Goal: Find contact information: Find contact information

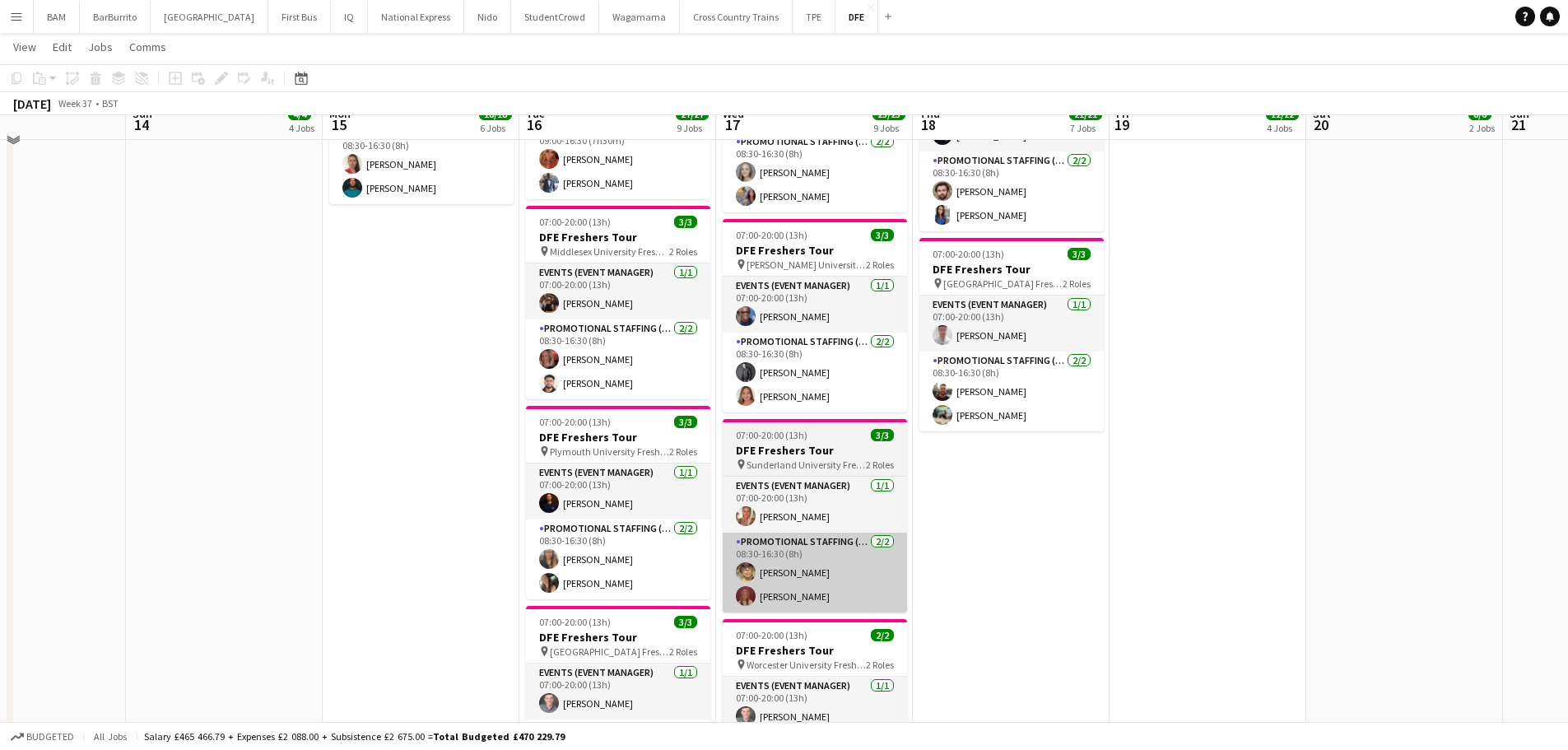
scroll to position [1234, 0]
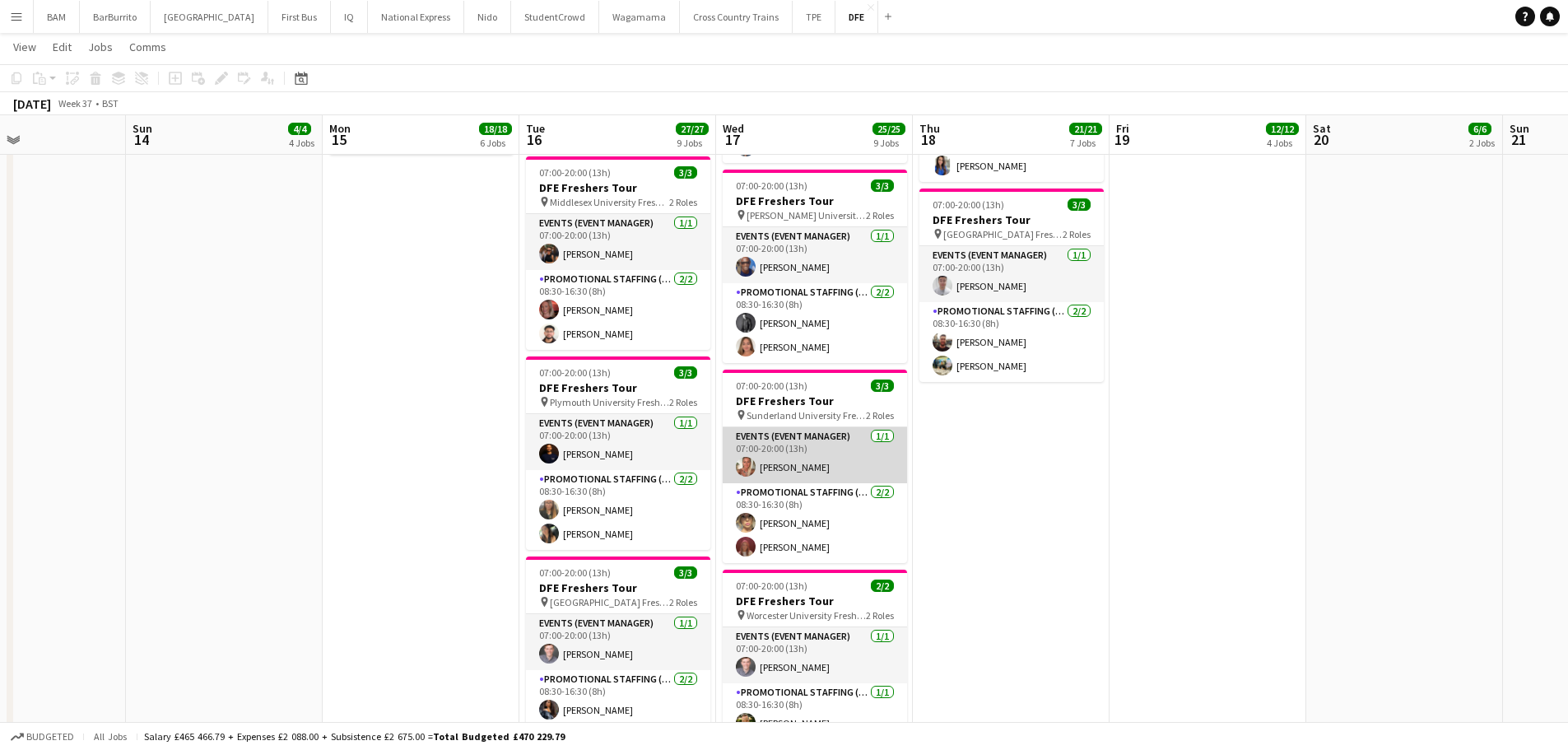
click at [779, 459] on app-card-role "Events (Event Manager) [DATE] 07:00-20:00 (13h) [PERSON_NAME]" at bounding box center [814, 455] width 185 height 56
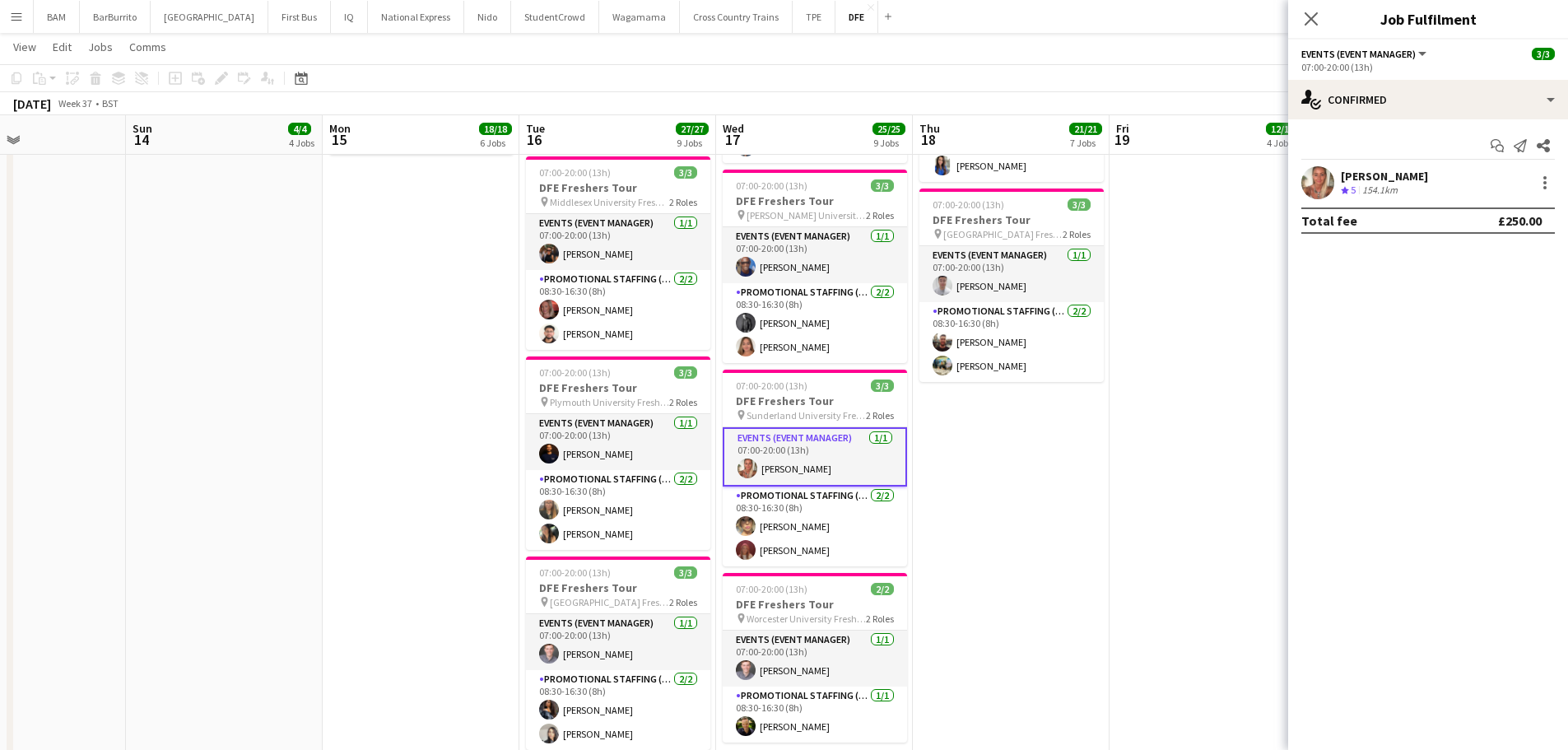
click at [1381, 185] on div "154.1km" at bounding box center [1379, 191] width 41 height 14
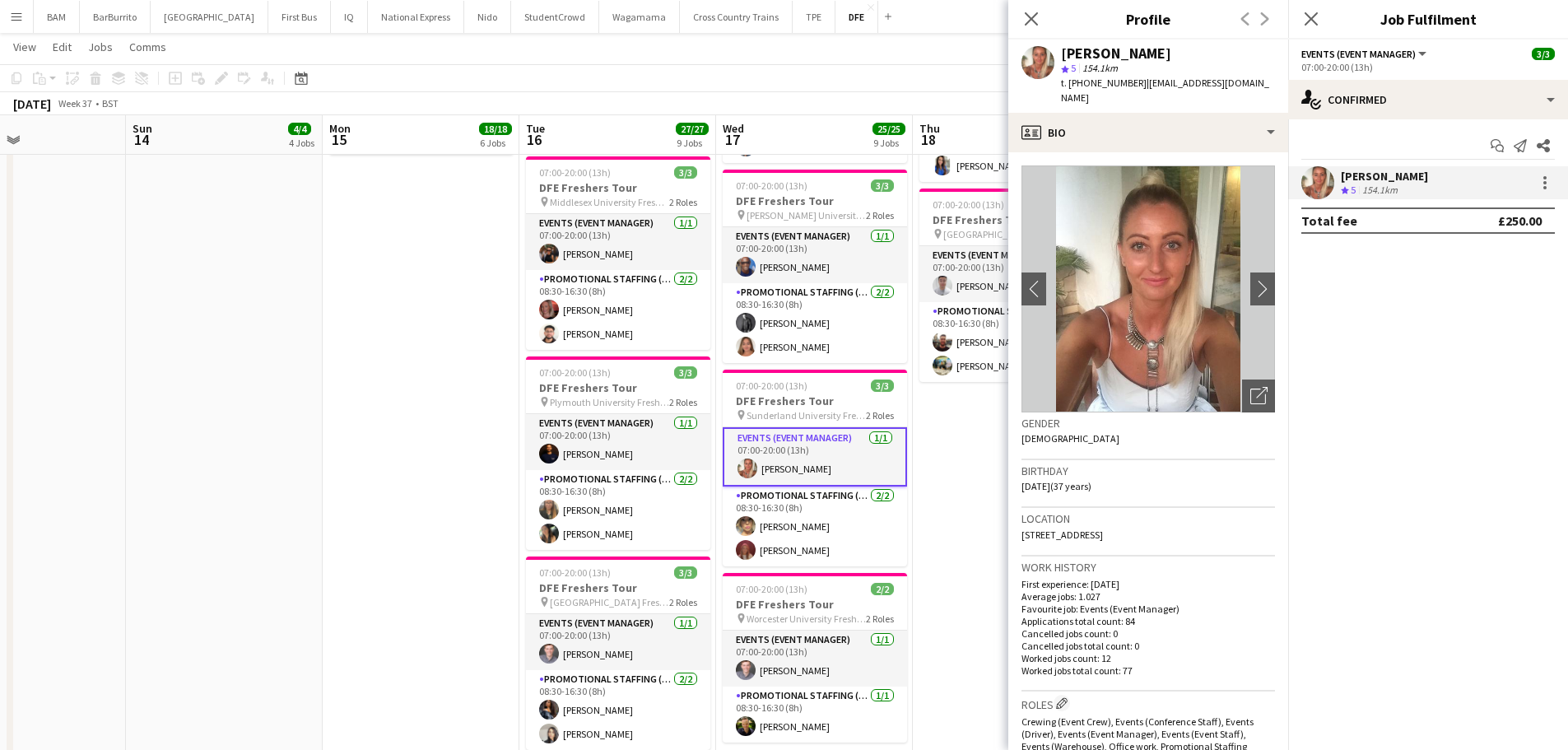
drag, startPoint x: 1128, startPoint y: 51, endPoint x: 1280, endPoint y: 55, distance: 152.1
click at [1280, 55] on div "[PERSON_NAME] star 5 154.1km t. [PHONE_NUMBER] | [EMAIL_ADDRESS][DOMAIN_NAME]" at bounding box center [1147, 76] width 280 height 73
copy div "[PERSON_NAME]"
drag, startPoint x: 1084, startPoint y: 83, endPoint x: 1132, endPoint y: 90, distance: 48.5
click at [1132, 90] on div "t. [PHONE_NUMBER] | [EMAIL_ADDRESS][DOMAIN_NAME]" at bounding box center [1168, 91] width 214 height 30
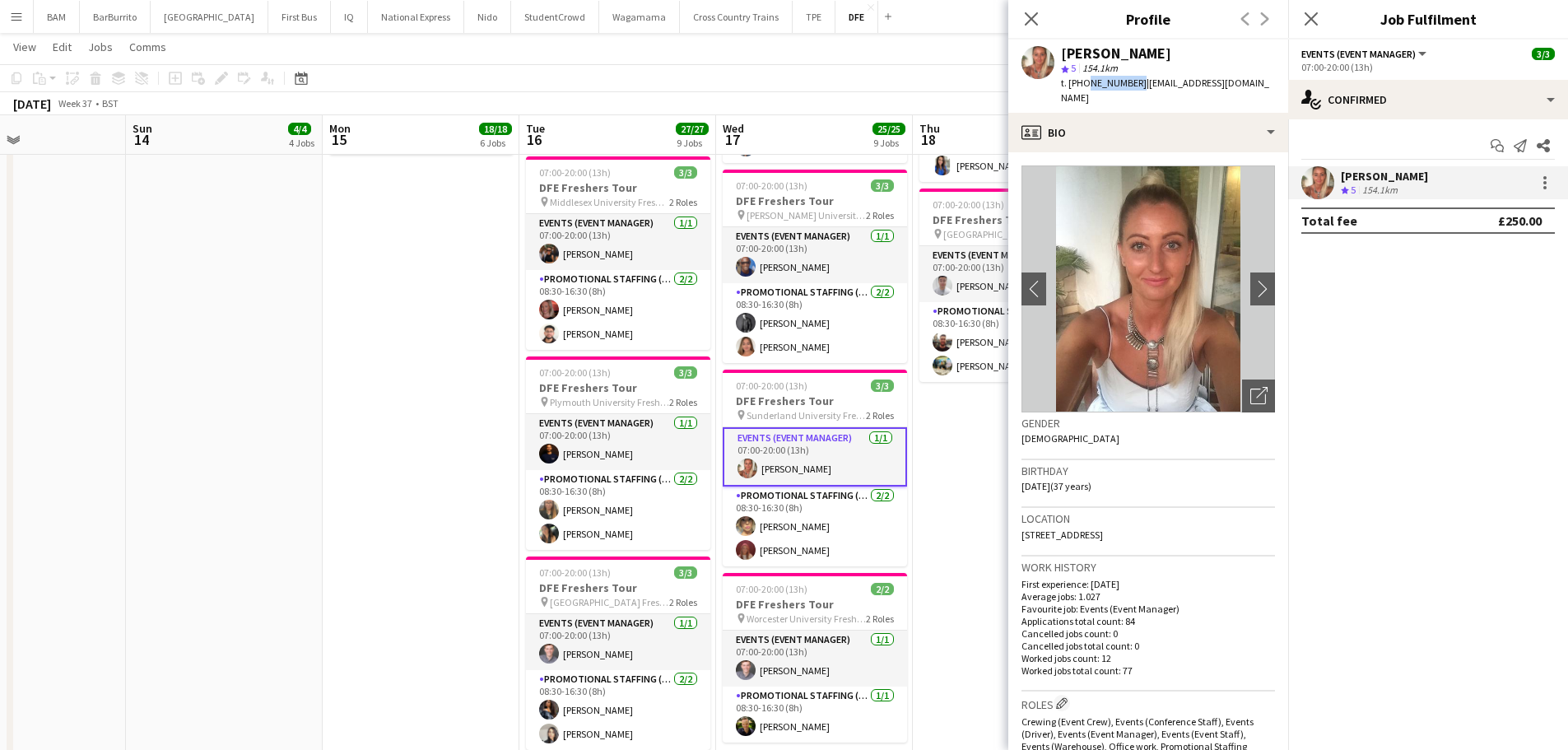
copy span "7988798358"
drag, startPoint x: 1165, startPoint y: 86, endPoint x: 1141, endPoint y: 82, distance: 24.3
click at [1165, 85] on span "| [EMAIL_ADDRESS][DOMAIN_NAME]" at bounding box center [1165, 89] width 208 height 27
drag, startPoint x: 1138, startPoint y: 81, endPoint x: 1239, endPoint y: 104, distance: 103.6
click at [1214, 103] on div "t. [PHONE_NUMBER] | [EMAIL_ADDRESS][DOMAIN_NAME]" at bounding box center [1168, 91] width 214 height 30
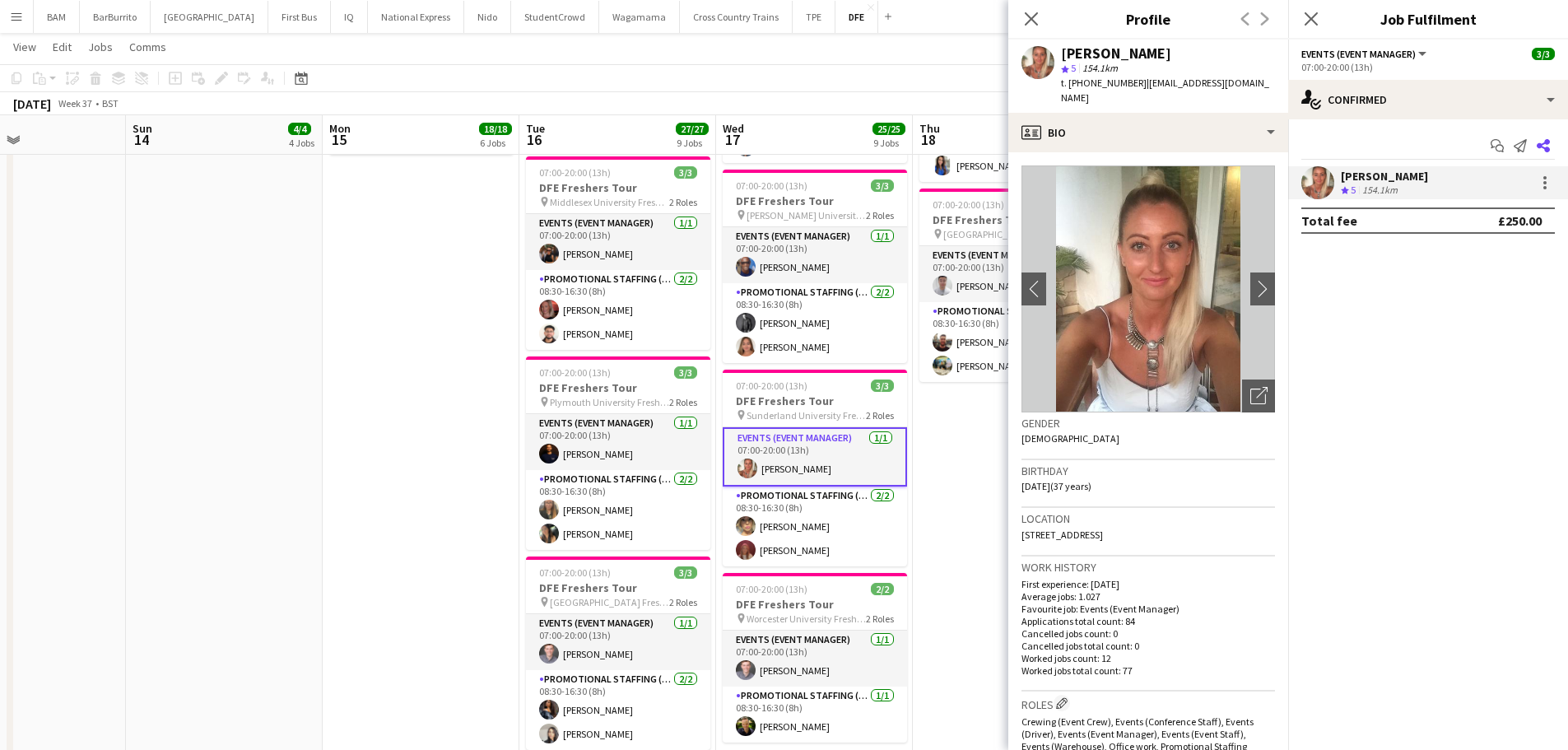
copy span "[EMAIL_ADDRESS][DOMAIN_NAME]"
drag, startPoint x: 818, startPoint y: 504, endPoint x: 879, endPoint y: 493, distance: 62.0
click at [818, 504] on app-card-role "Promotional Staffing (Brand Ambassadors) [DATE] 08:30-16:30 (8h) [PERSON_NAME] …" at bounding box center [814, 526] width 185 height 80
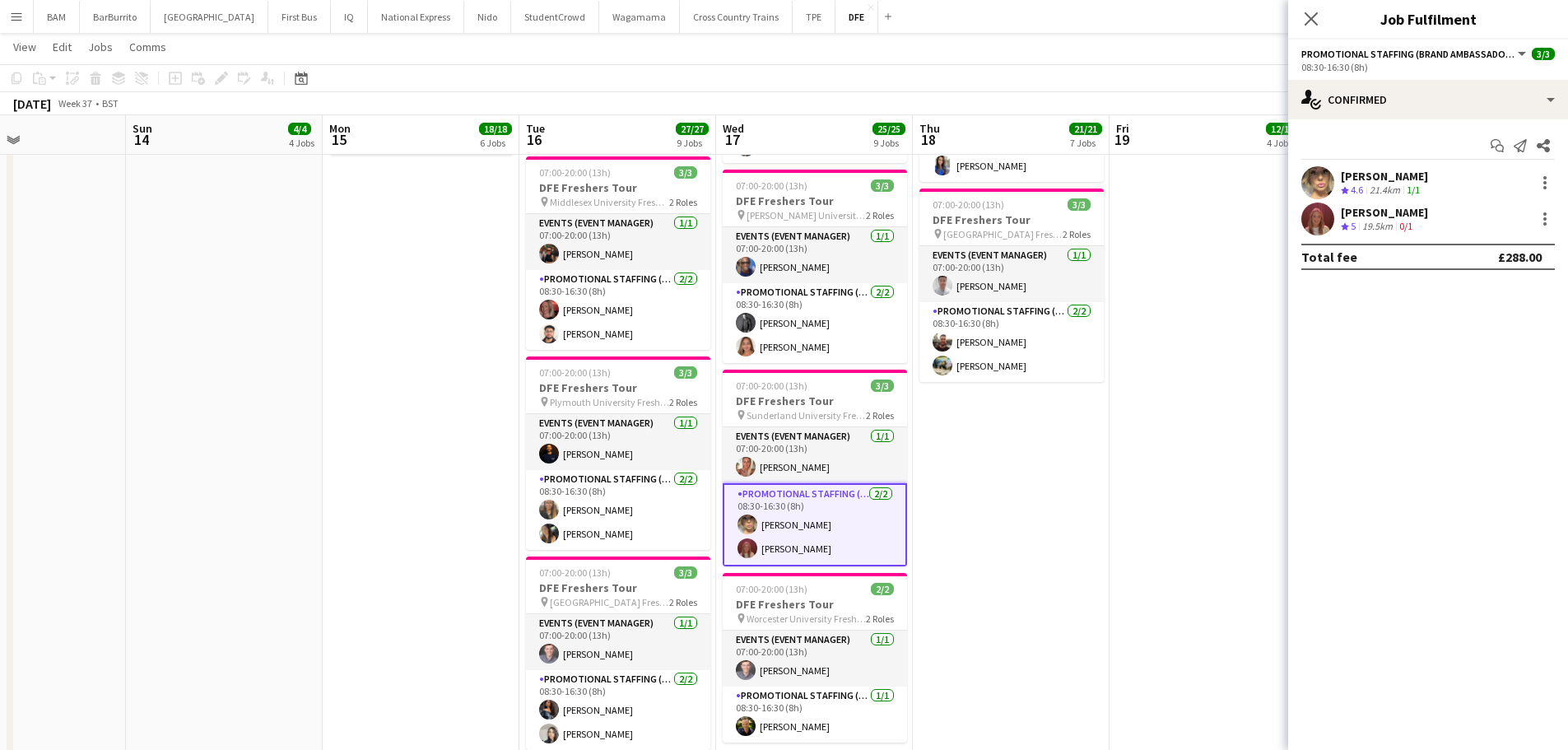
click at [1429, 180] on div "[PERSON_NAME] Crew rating 4.6 21.4km 1/1" at bounding box center [1427, 182] width 280 height 33
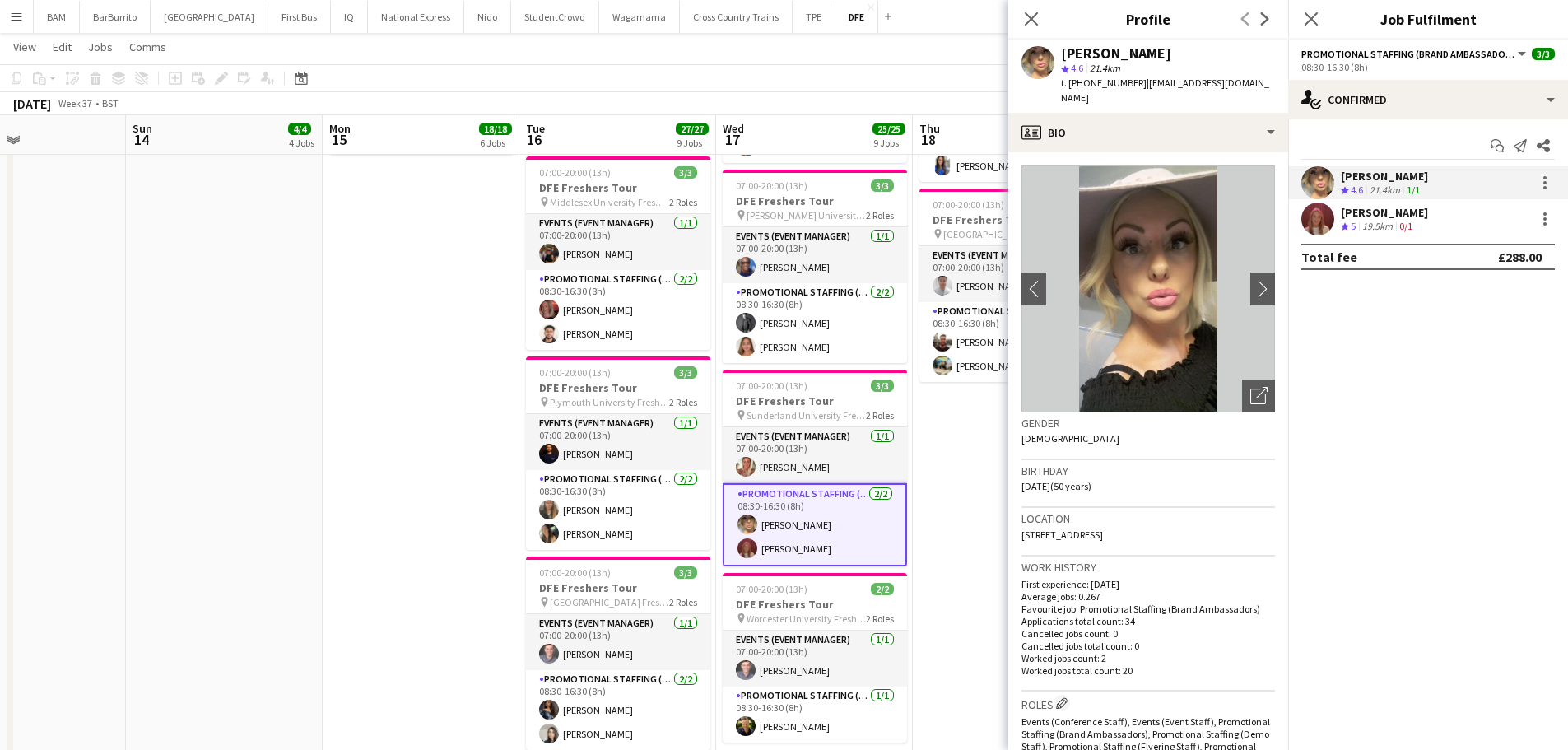
click at [1448, 223] on div "[PERSON_NAME] Crew rating 5 19.5km 0/1" at bounding box center [1427, 218] width 280 height 33
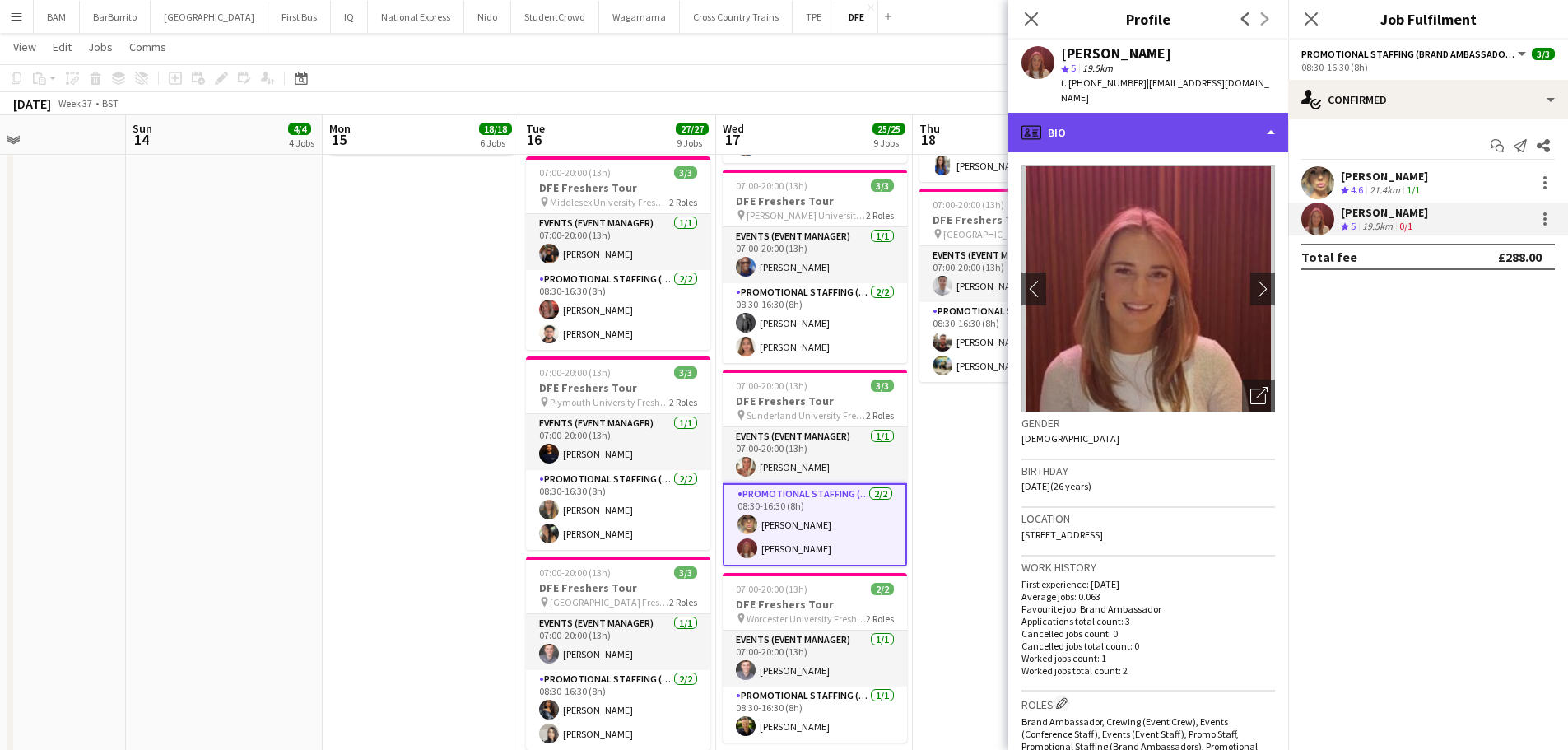
click at [1138, 130] on div "profile Bio" at bounding box center [1147, 132] width 280 height 40
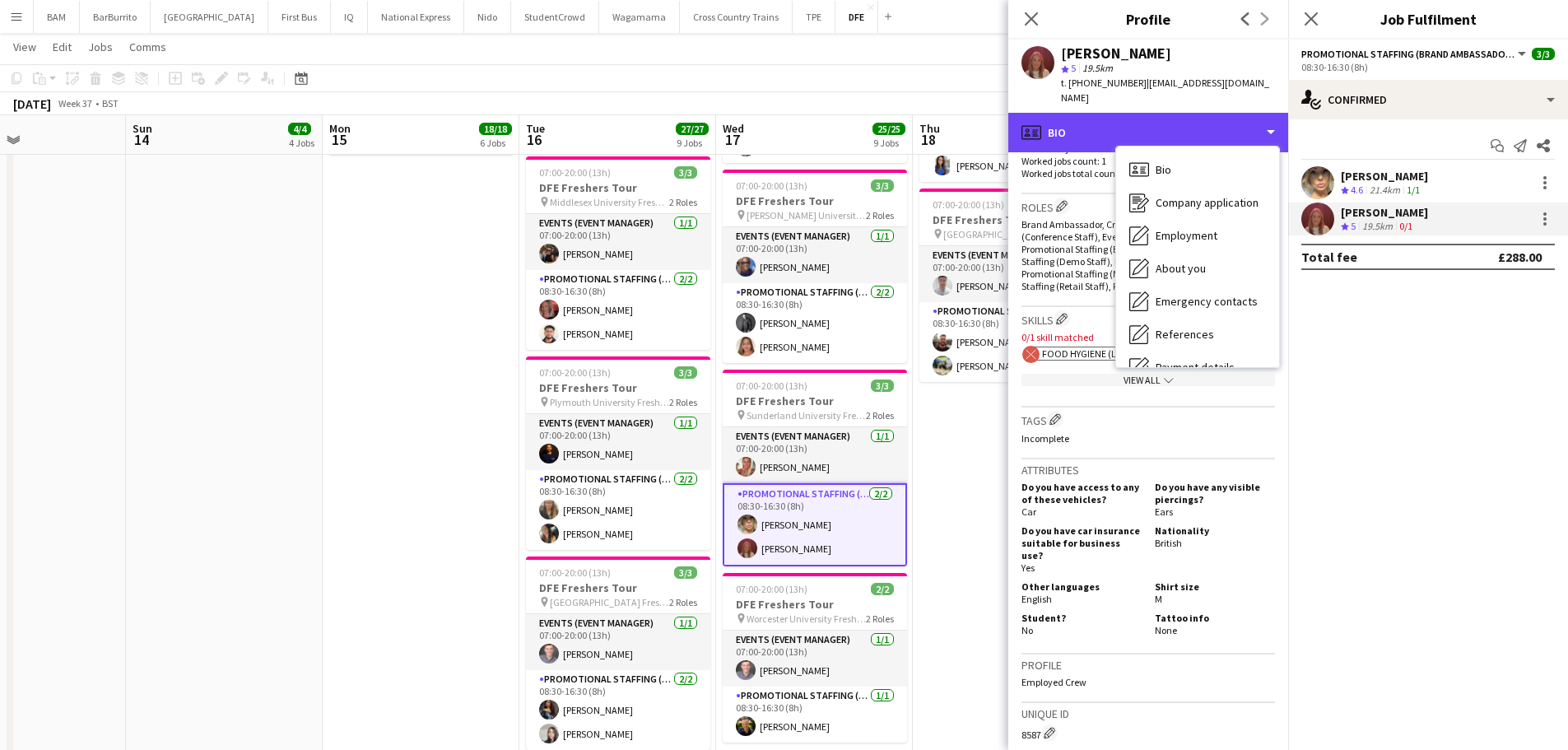
scroll to position [576, 0]
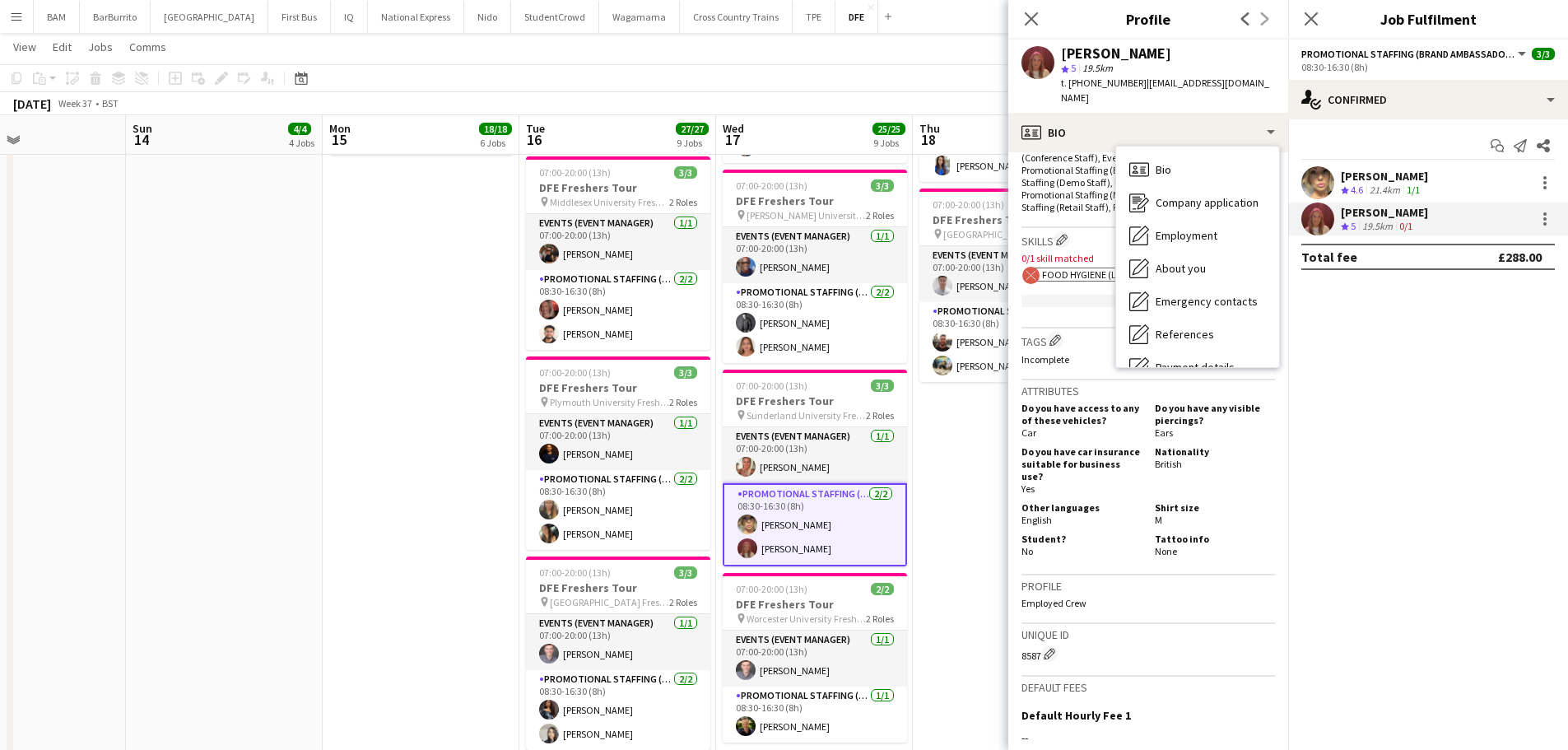
click at [1081, 275] on span "Food Hygiene (Level 2 Food Hygiene Certificate)" at bounding box center [1153, 275] width 224 height 12
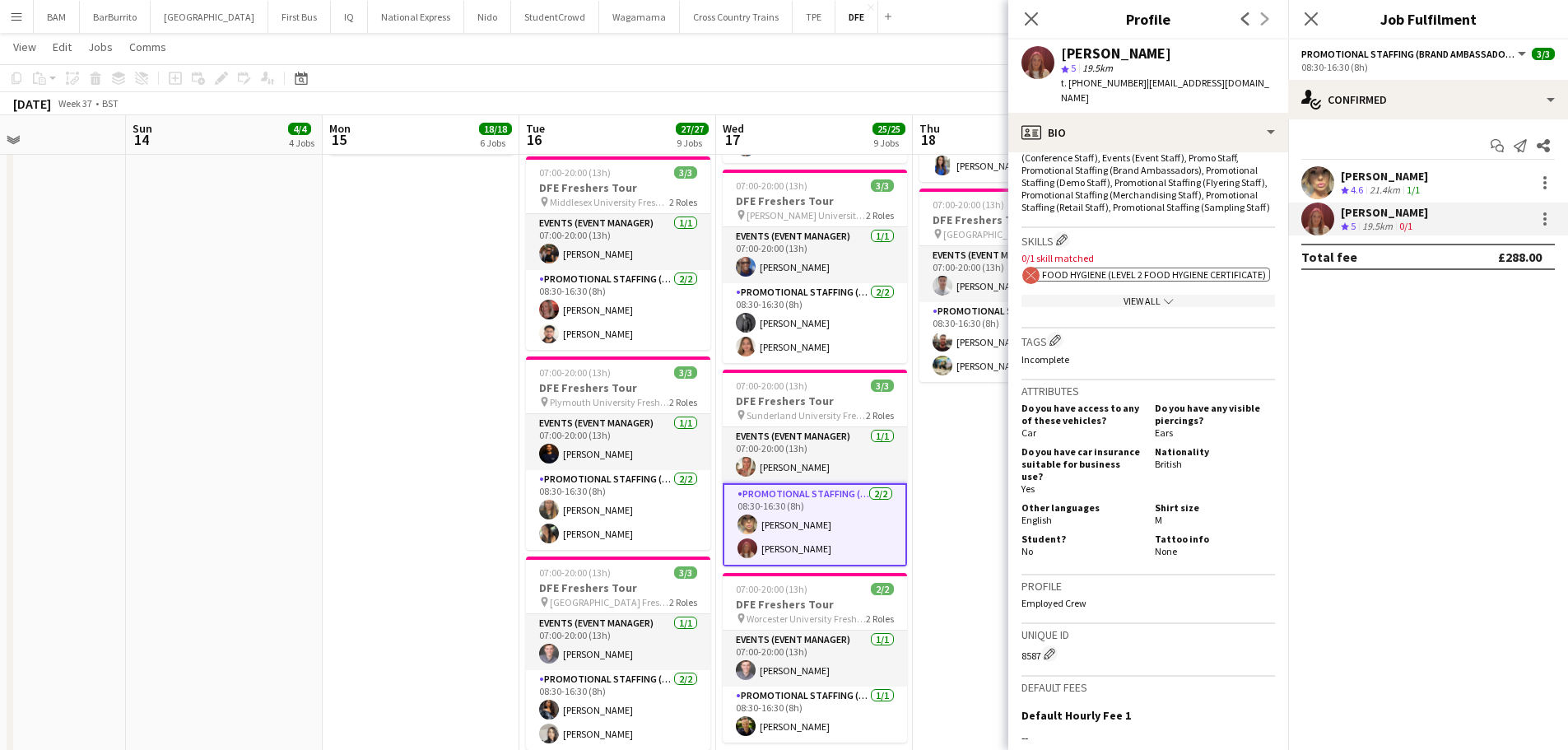
scroll to position [494, 0]
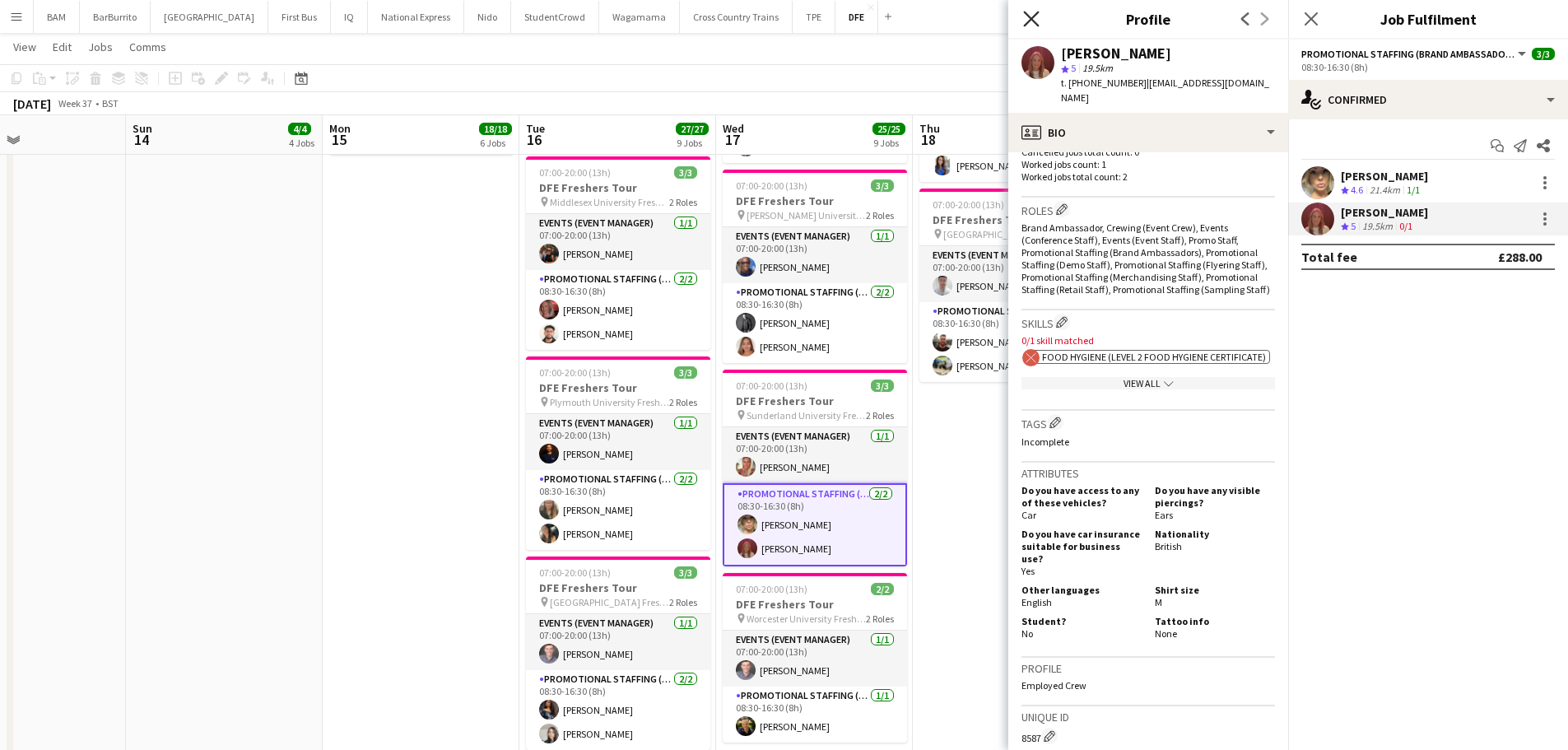
click at [1029, 18] on icon "Close pop-in" at bounding box center [1031, 19] width 16 height 16
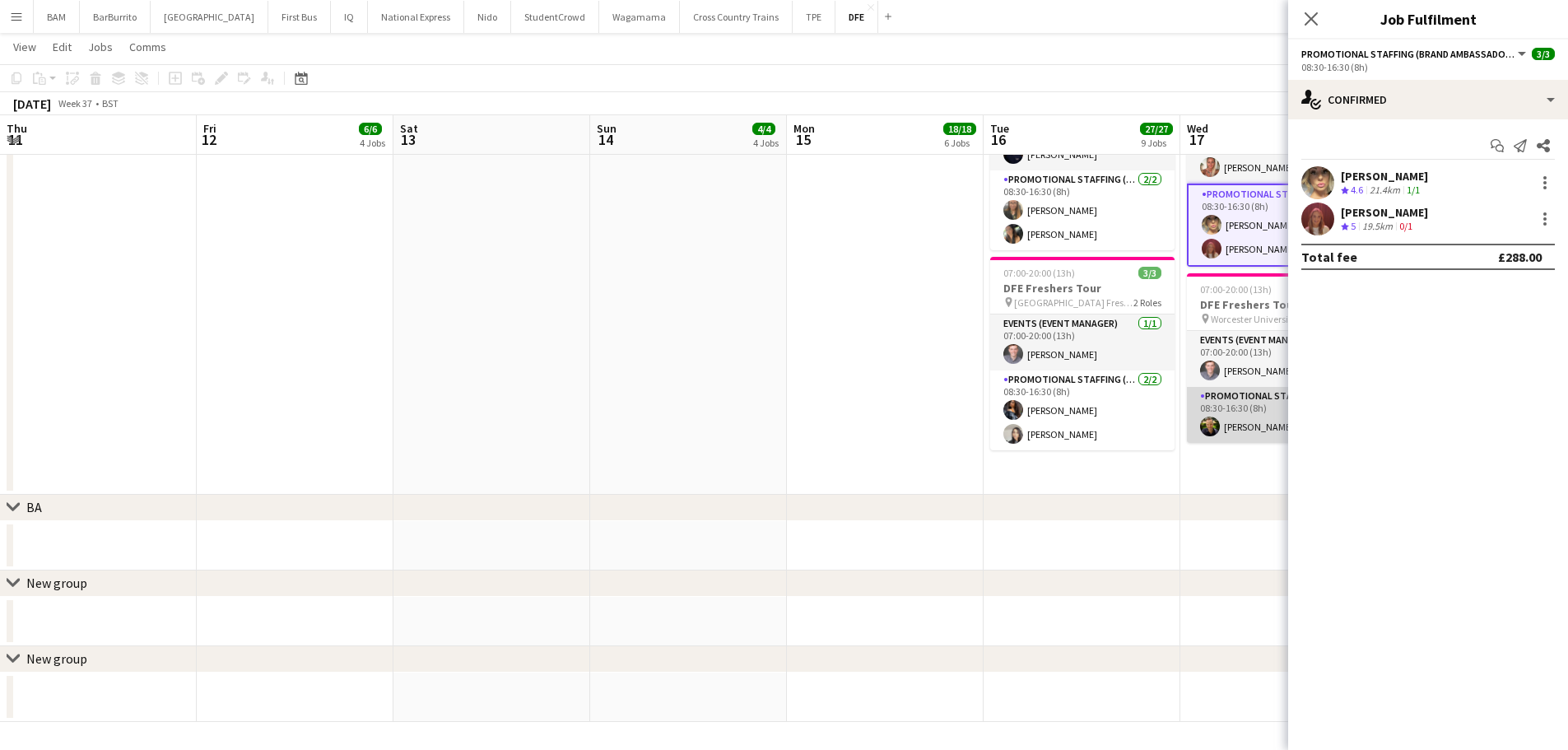
scroll to position [0, 464]
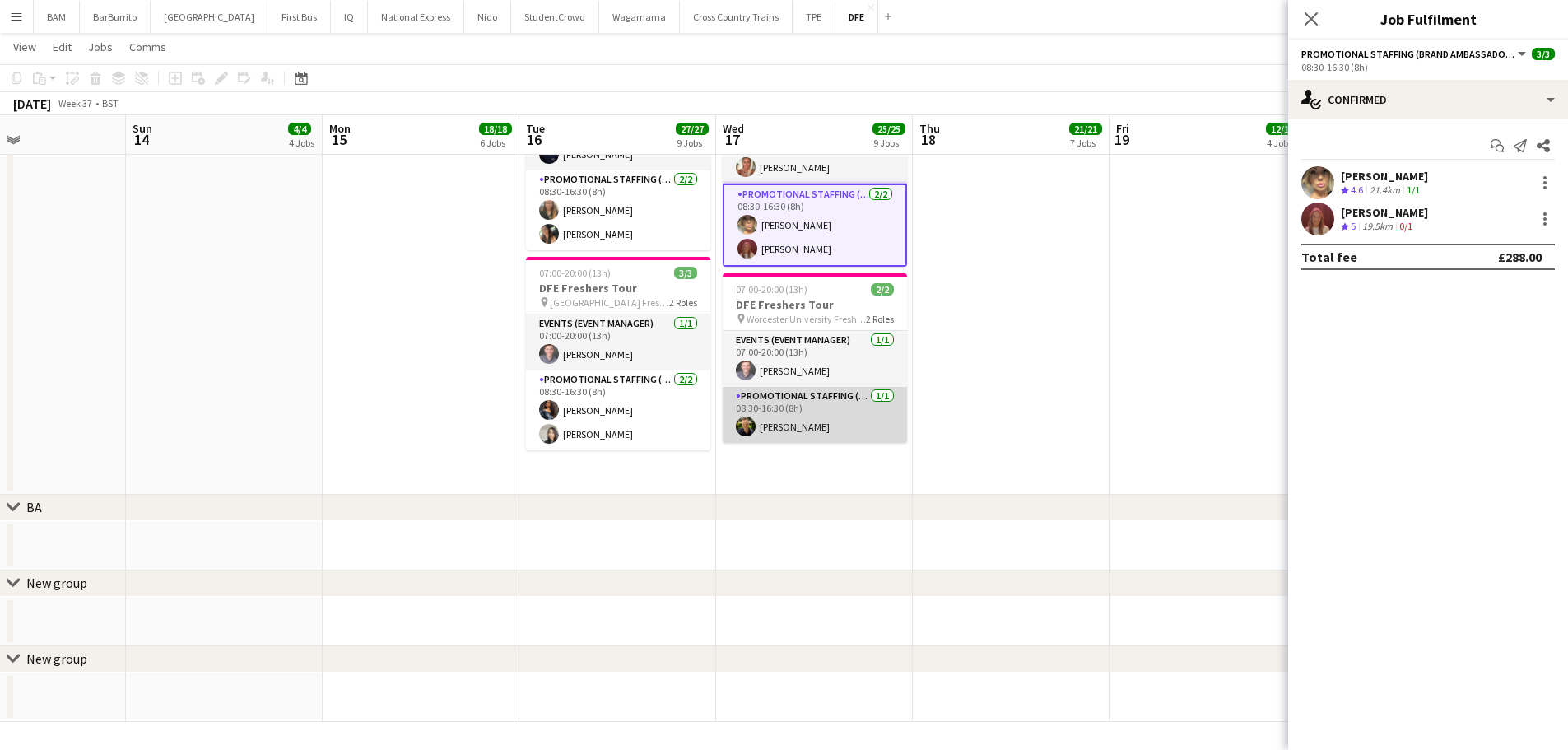
click at [827, 412] on app-card-role "Promotional Staffing (Brand Ambassadors) 1/1 08:30-16:30 (8h) Rob Wynn" at bounding box center [814, 414] width 185 height 56
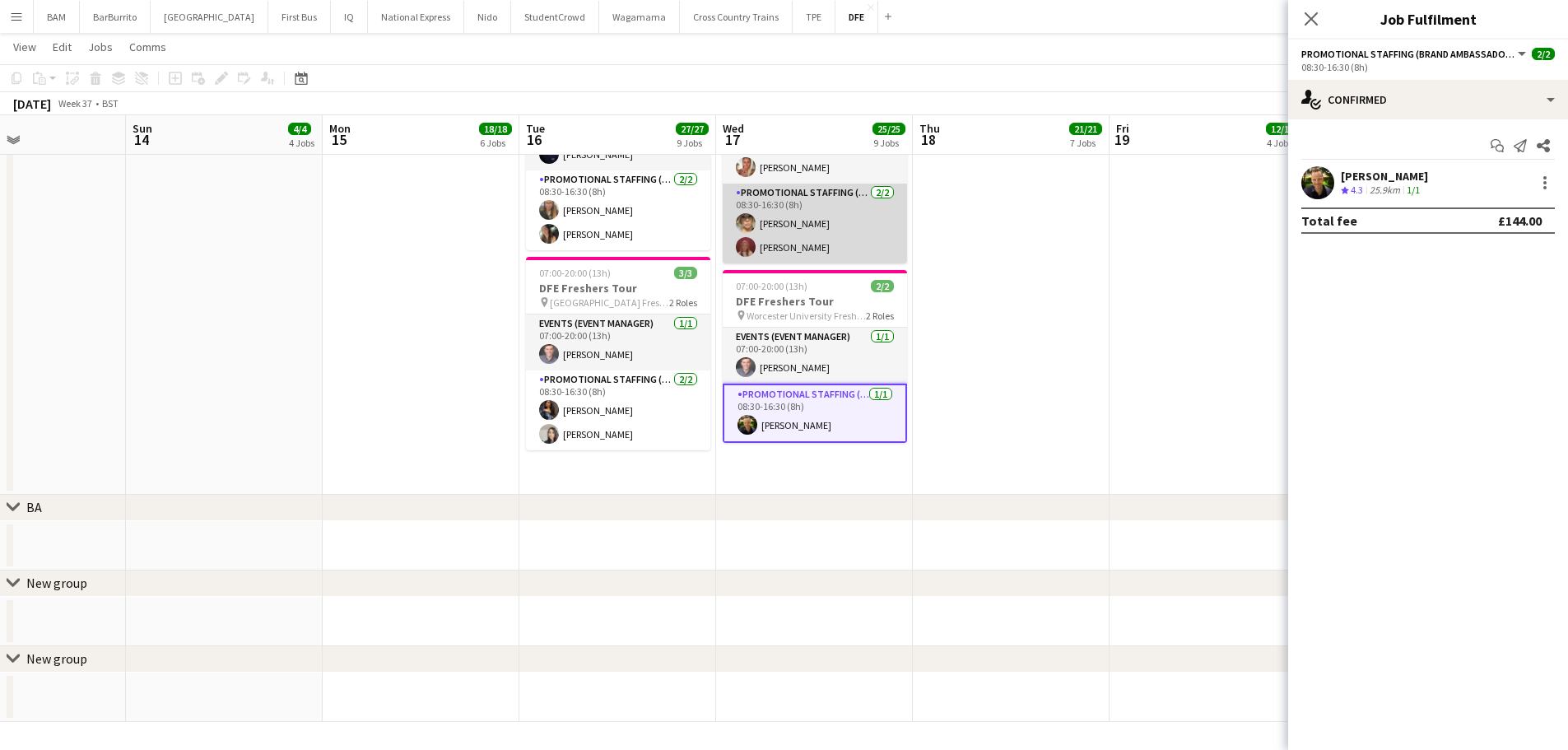
click at [800, 234] on app-card-role "Promotional Staffing (Brand Ambassadors) [DATE] 08:30-16:30 (8h) [PERSON_NAME] …" at bounding box center [814, 223] width 185 height 80
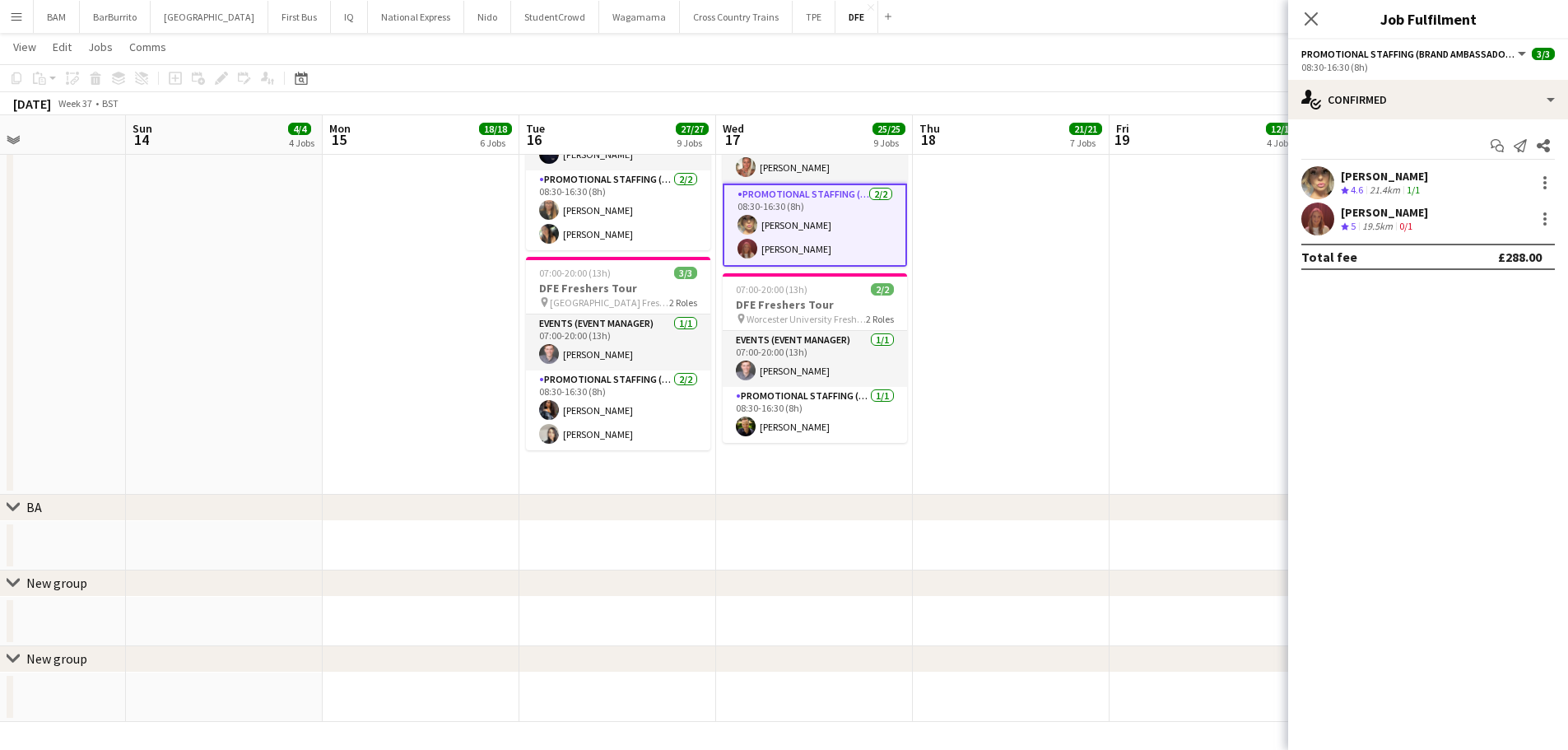
click at [1438, 183] on div "[PERSON_NAME] Crew rating 4.6 21.4km 1/1" at bounding box center [1427, 182] width 280 height 33
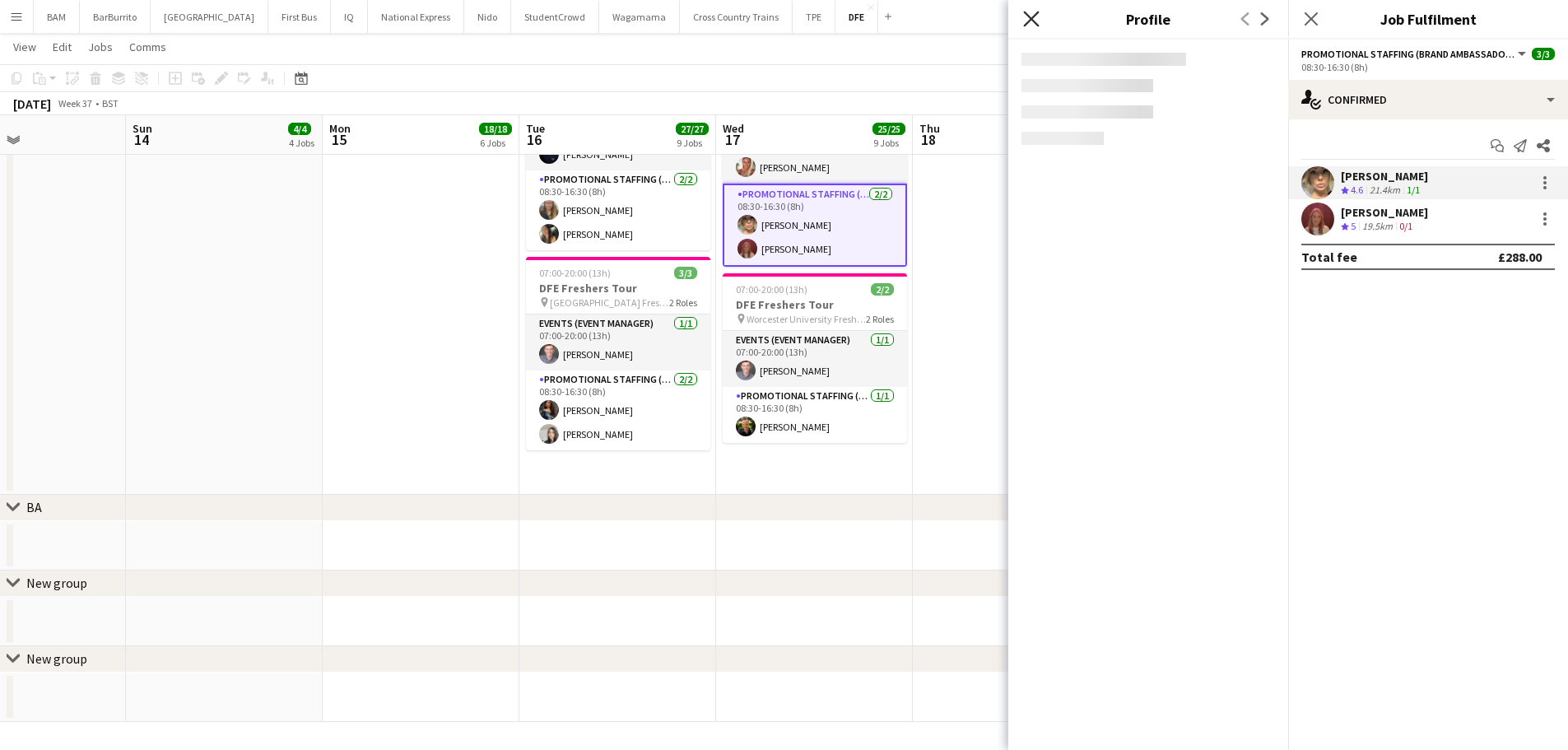
click at [1035, 23] on icon at bounding box center [1031, 19] width 16 height 16
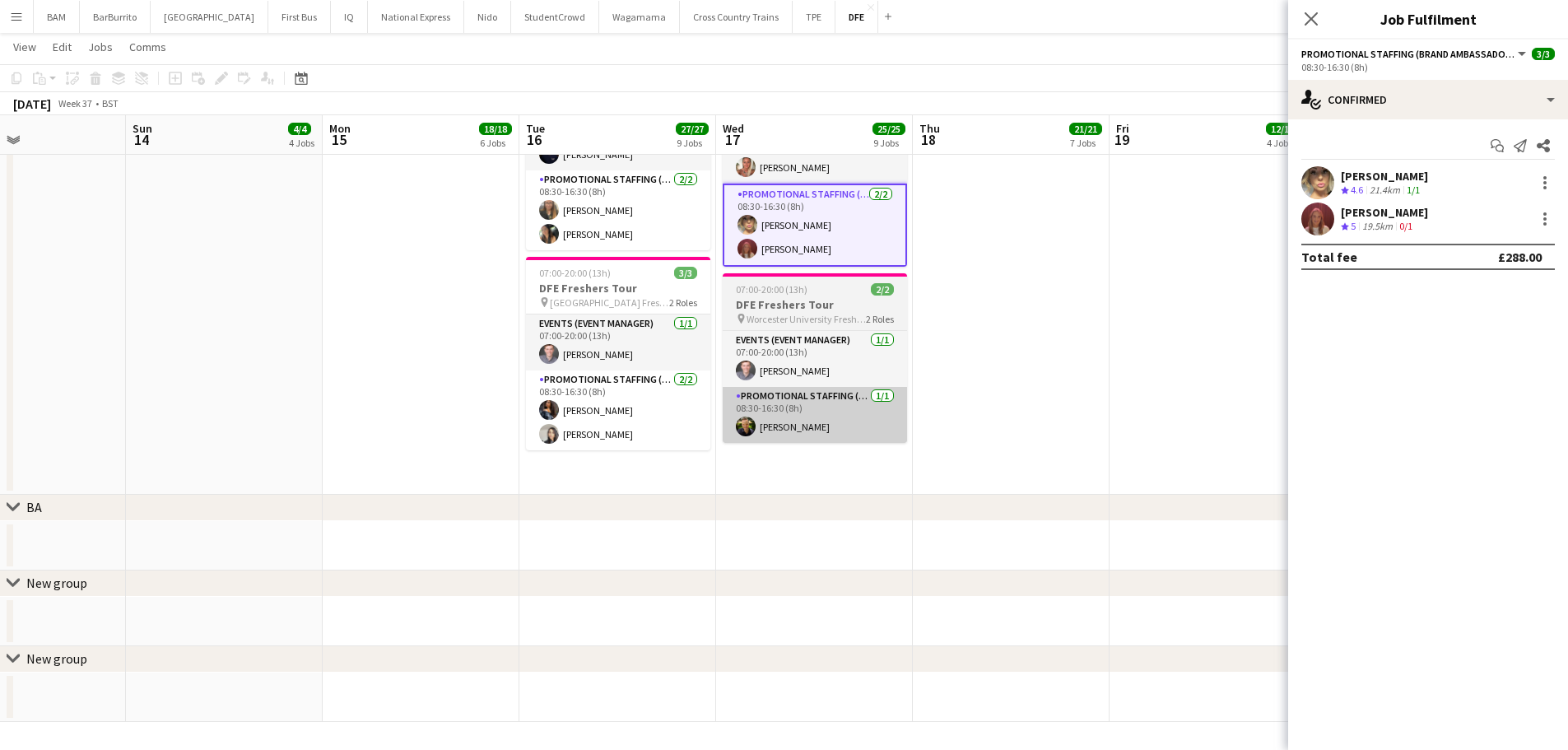
click at [826, 396] on app-card-role "Promotional Staffing (Brand Ambassadors) 1/1 08:30-16:30 (8h) Rob Wynn" at bounding box center [814, 414] width 185 height 56
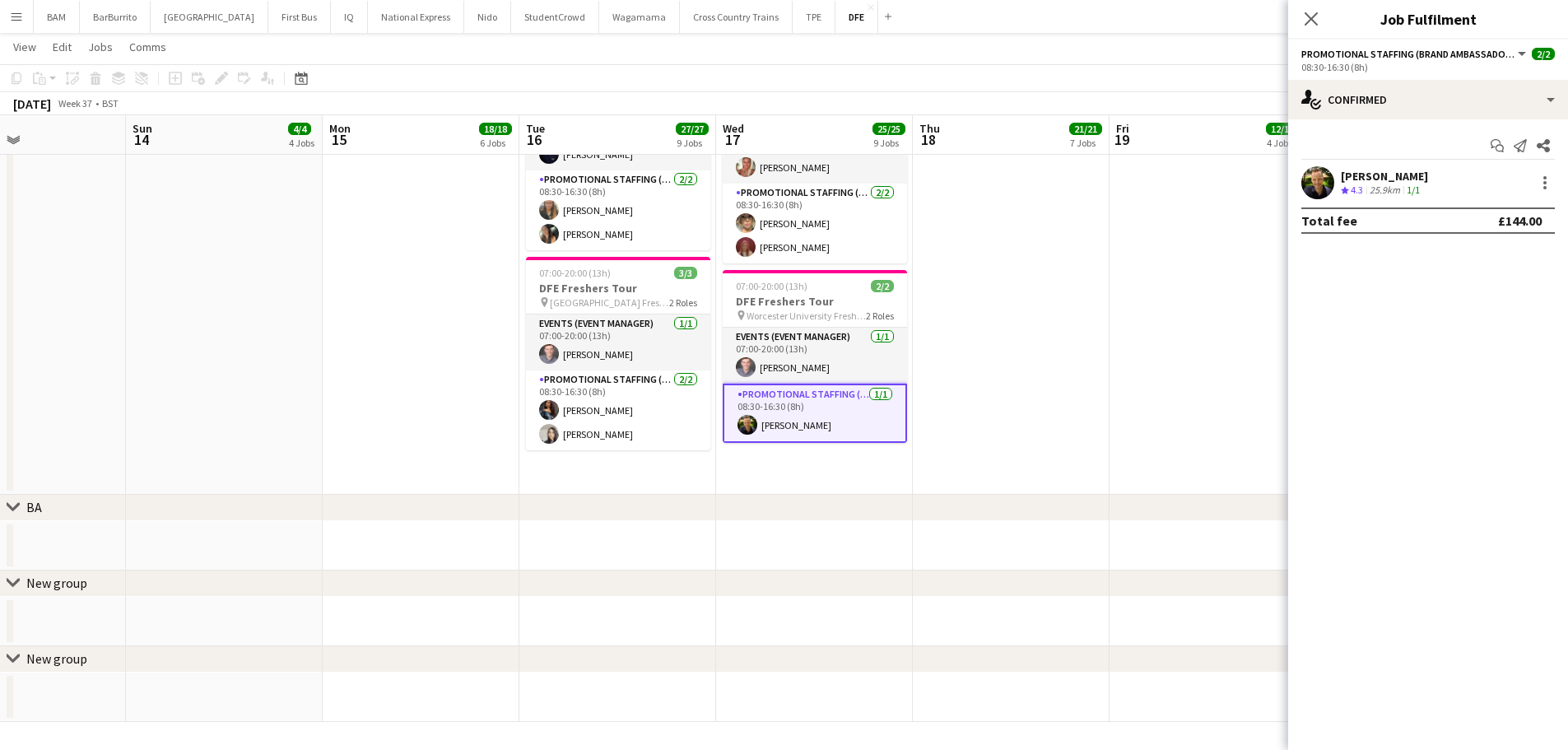
click at [1461, 170] on div "Rob Wynn Crew rating 4.3 25.9km 1/1" at bounding box center [1427, 182] width 280 height 33
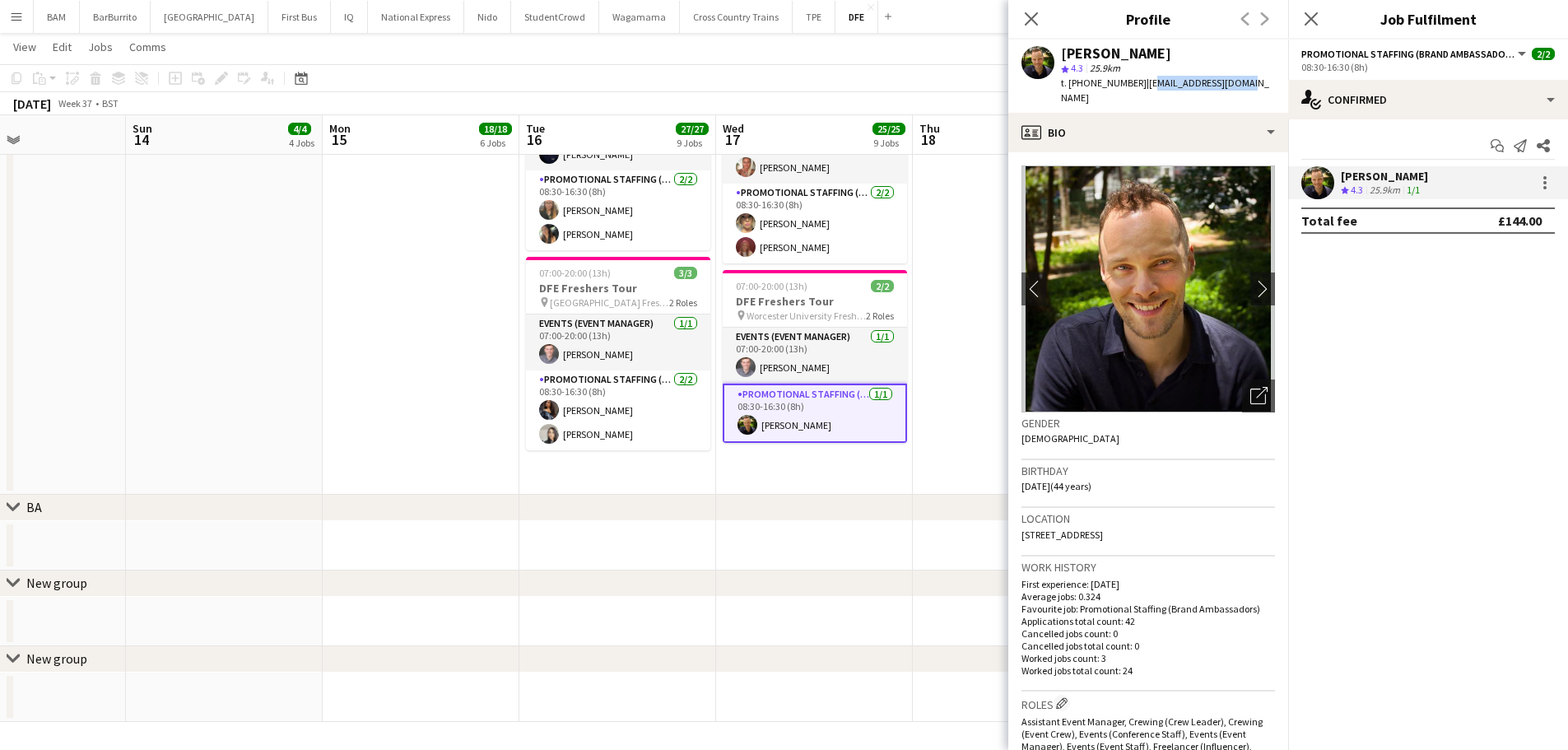
drag, startPoint x: 1140, startPoint y: 82, endPoint x: 1237, endPoint y: 80, distance: 97.0
click at [1240, 80] on span "| robcwynn@hotmail.com" at bounding box center [1165, 89] width 208 height 27
click at [1237, 80] on span "| robcwynn@hotmail.com" at bounding box center [1165, 89] width 208 height 27
drag, startPoint x: 1240, startPoint y: 81, endPoint x: 1140, endPoint y: 88, distance: 100.2
click at [1140, 88] on span "| robcwynn@hotmail.com" at bounding box center [1165, 89] width 208 height 27
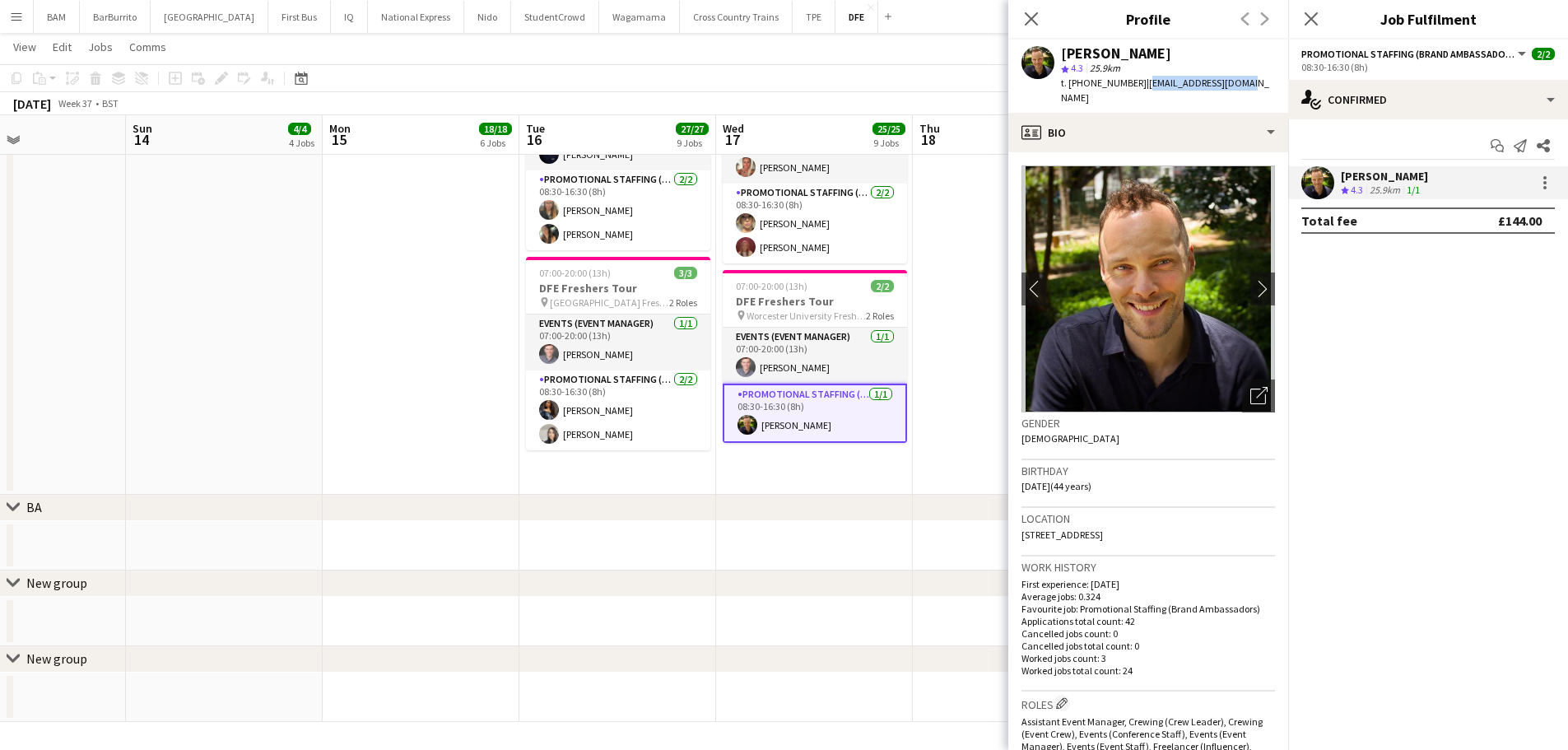
copy span "robcwynn@hotmail.com"
click at [795, 66] on app-toolbar "Copy Paste Paste Ctrl+V Paste with crew Ctrl+Shift+V Paste linked Job Delete Gr…" at bounding box center [784, 78] width 1568 height 28
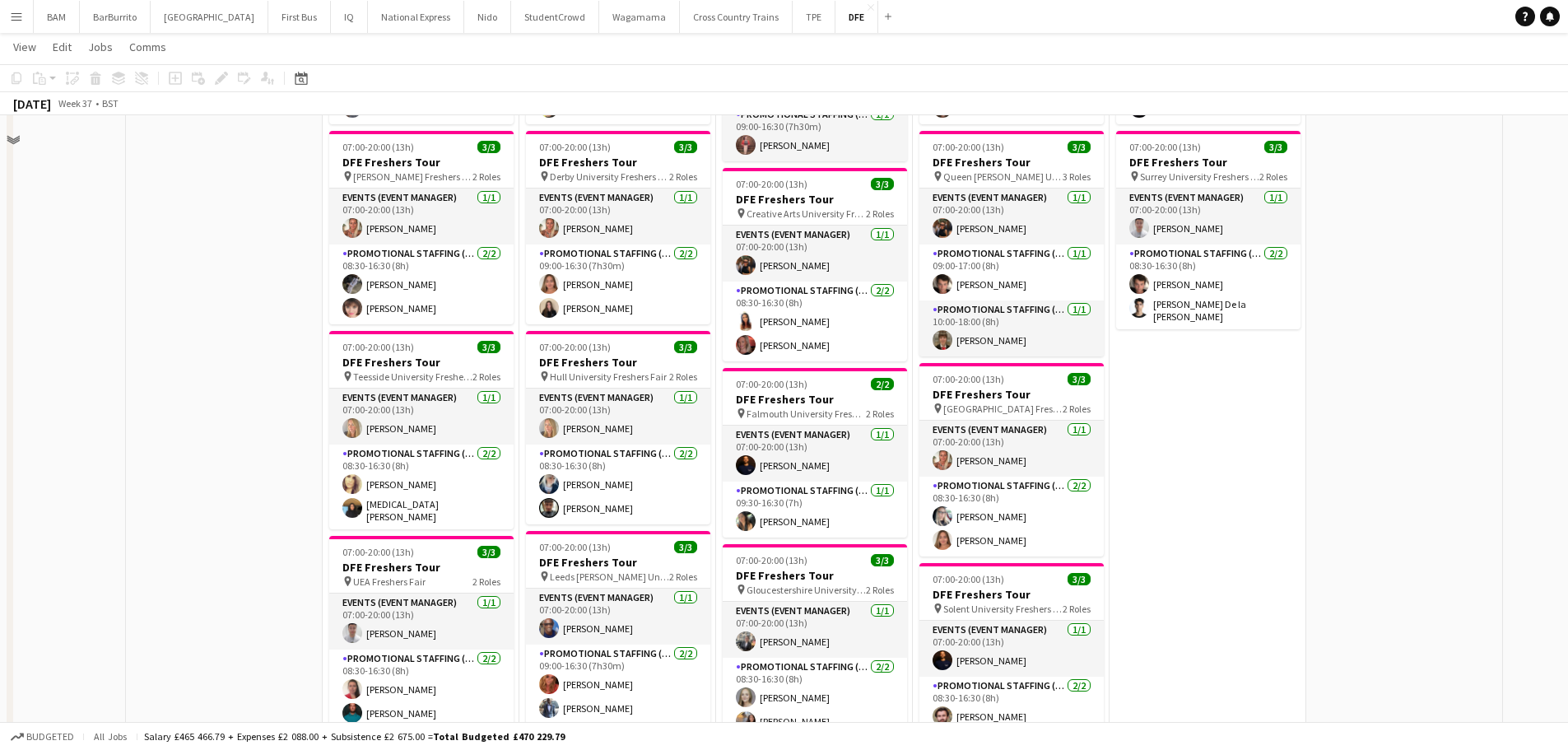
scroll to position [546, 0]
